Goal: Information Seeking & Learning: Learn about a topic

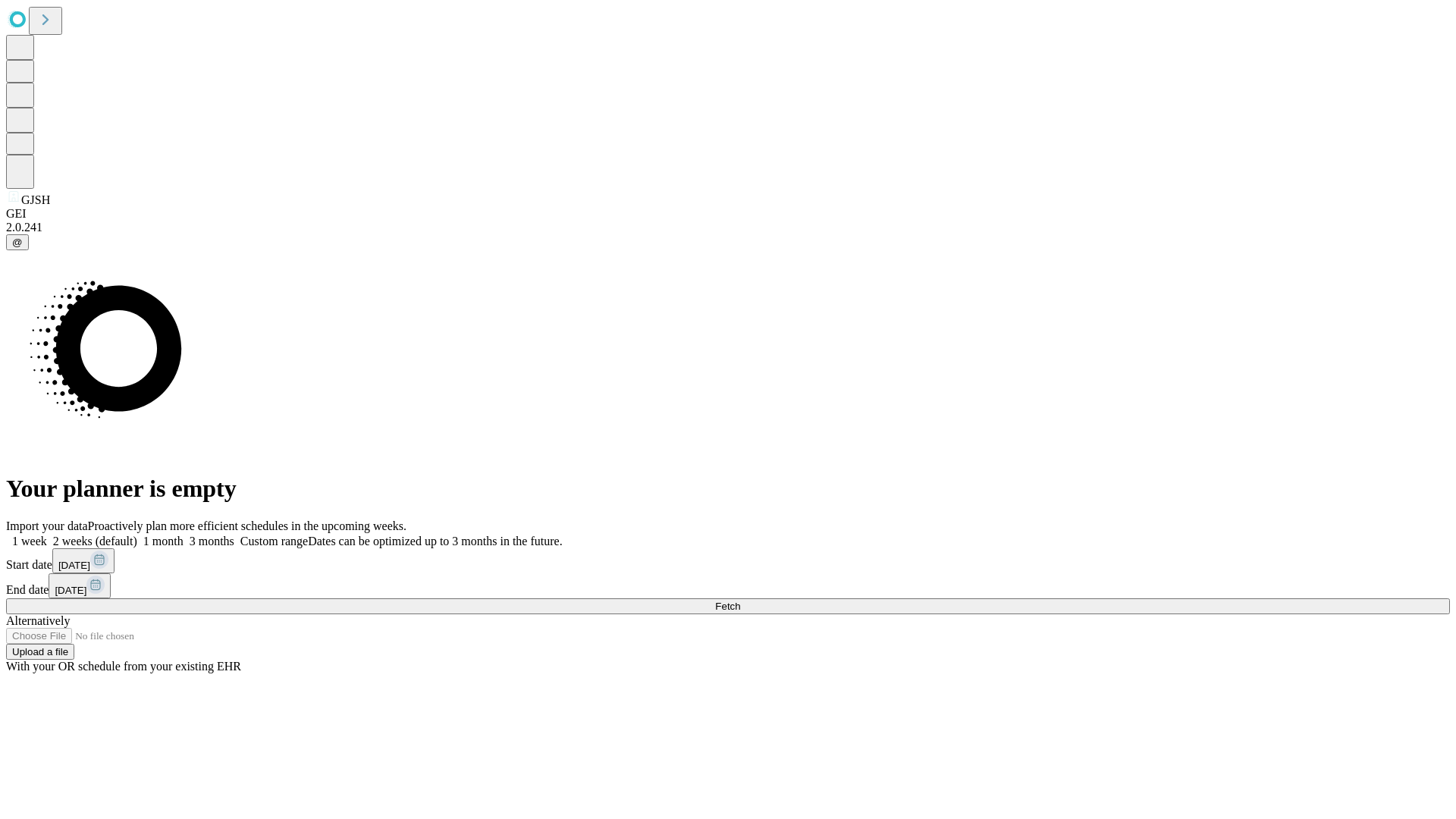
click at [740, 600] on span "Fetch" at bounding box center [728, 606] width 25 height 11
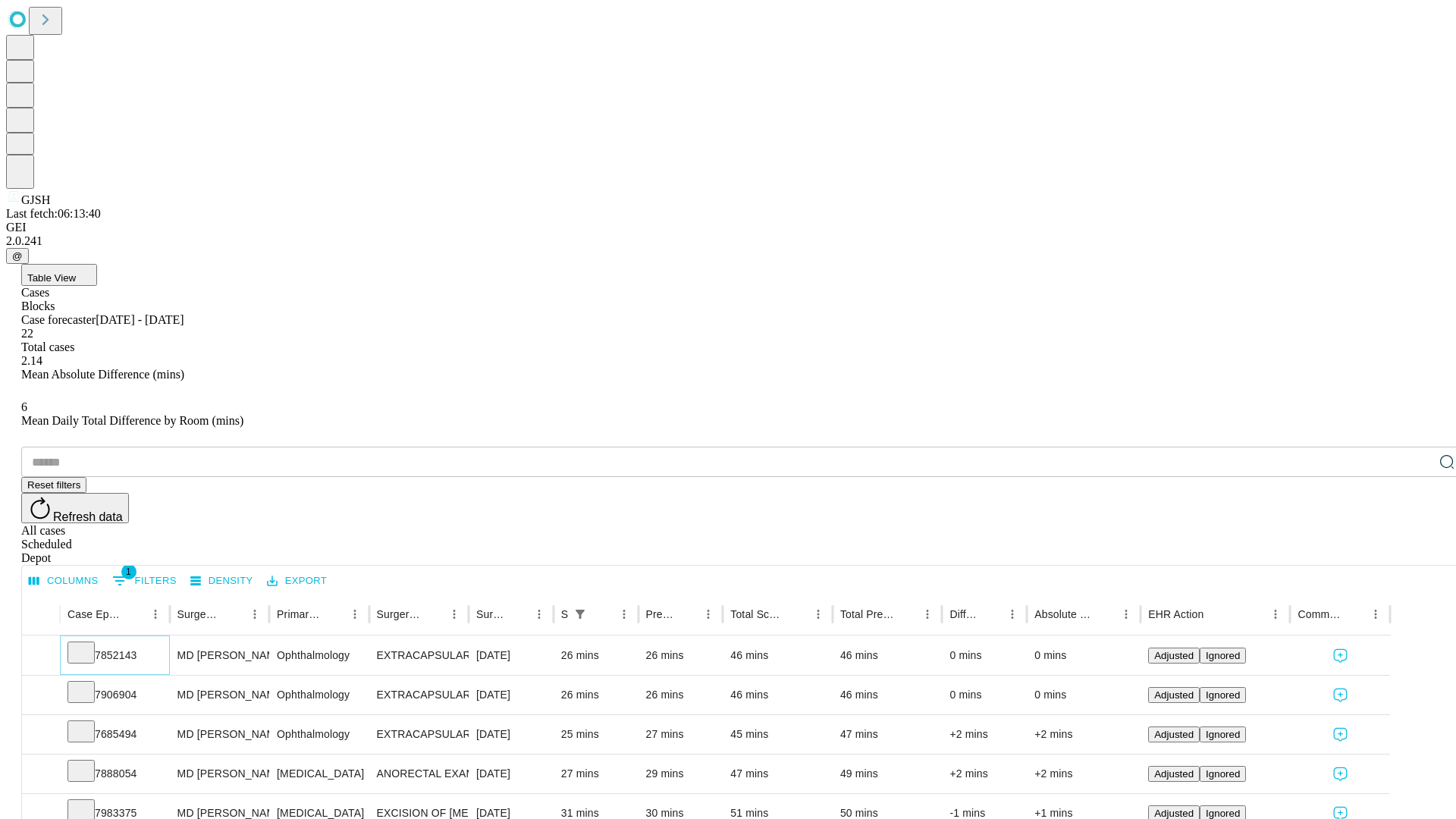
click at [89, 644] on icon at bounding box center [81, 651] width 15 height 15
